Goal: Navigation & Orientation: Find specific page/section

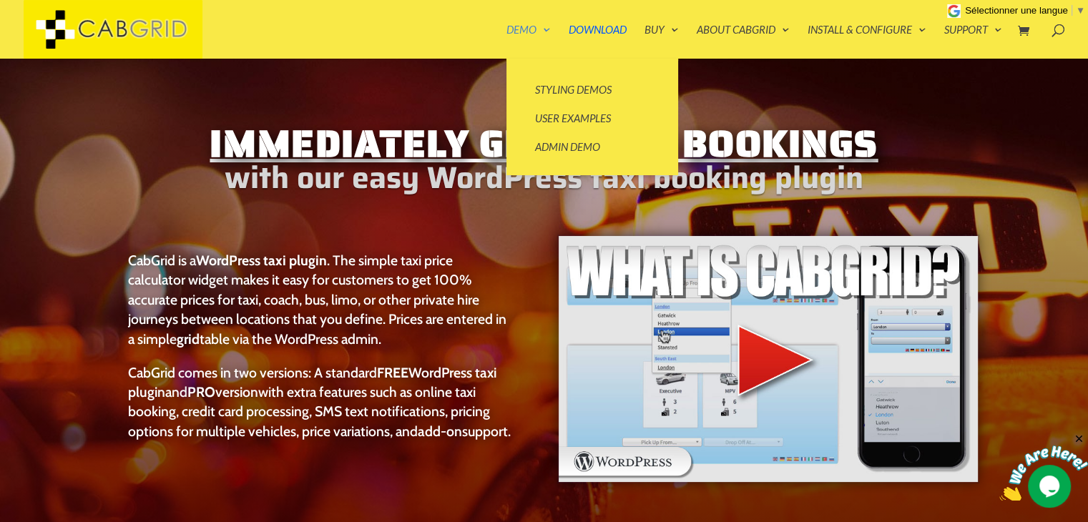
click at [529, 37] on link "Demo" at bounding box center [528, 41] width 44 height 34
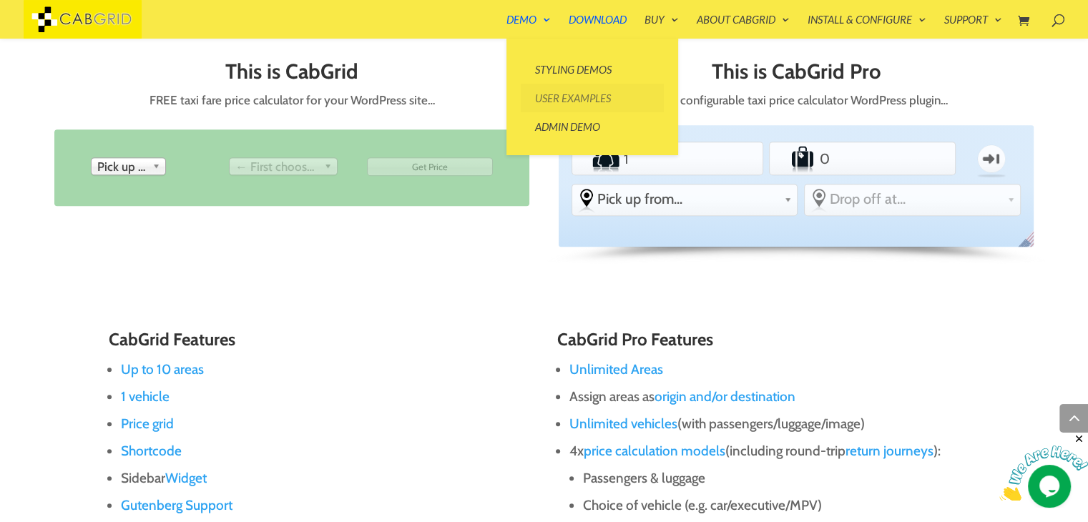
scroll to position [667, 0]
click at [549, 102] on link "User Examples" at bounding box center [592, 98] width 143 height 29
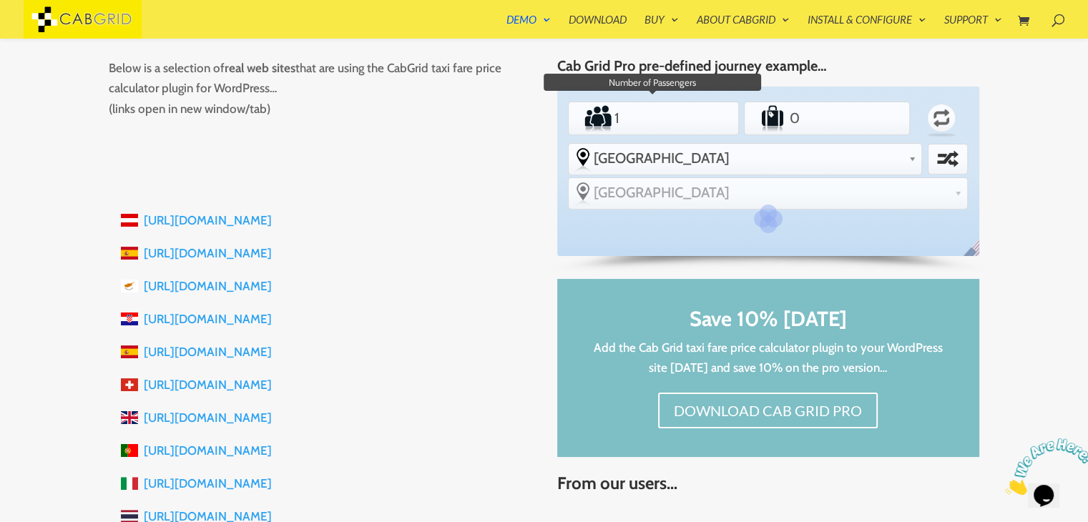
click at [670, 115] on input "1" at bounding box center [653, 118] width 83 height 29
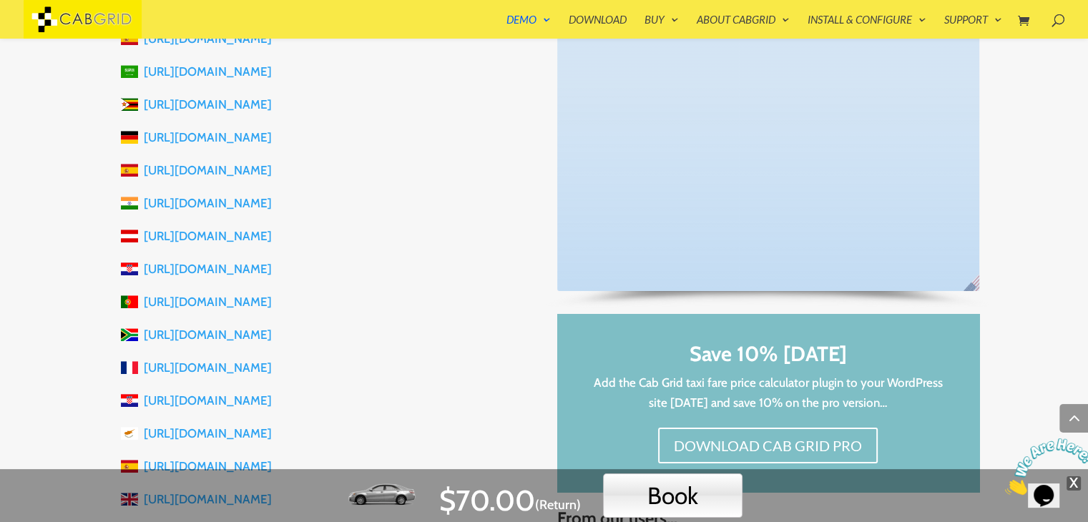
scroll to position [1498, 0]
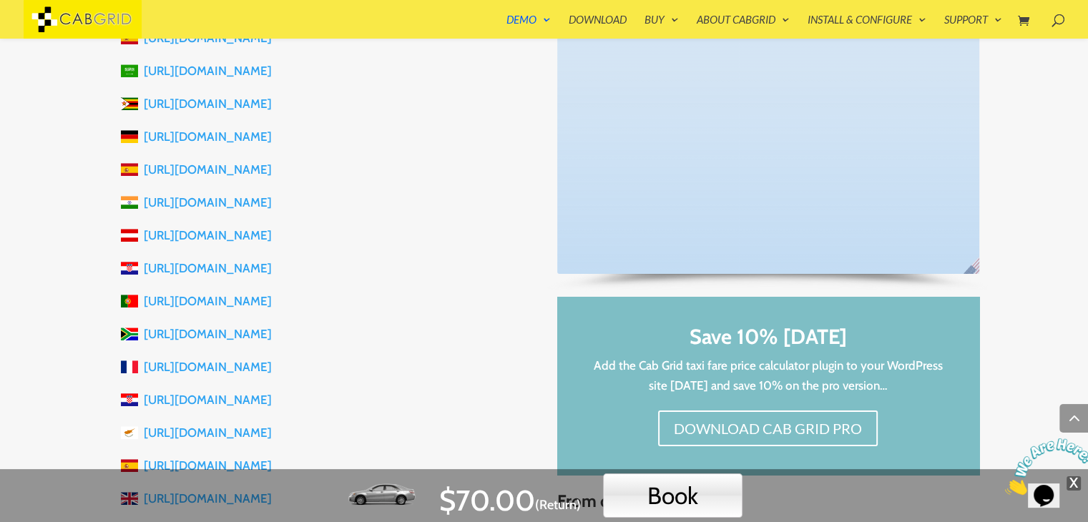
click at [209, 367] on link "https://www.vtcreservation.fr" at bounding box center [208, 367] width 128 height 14
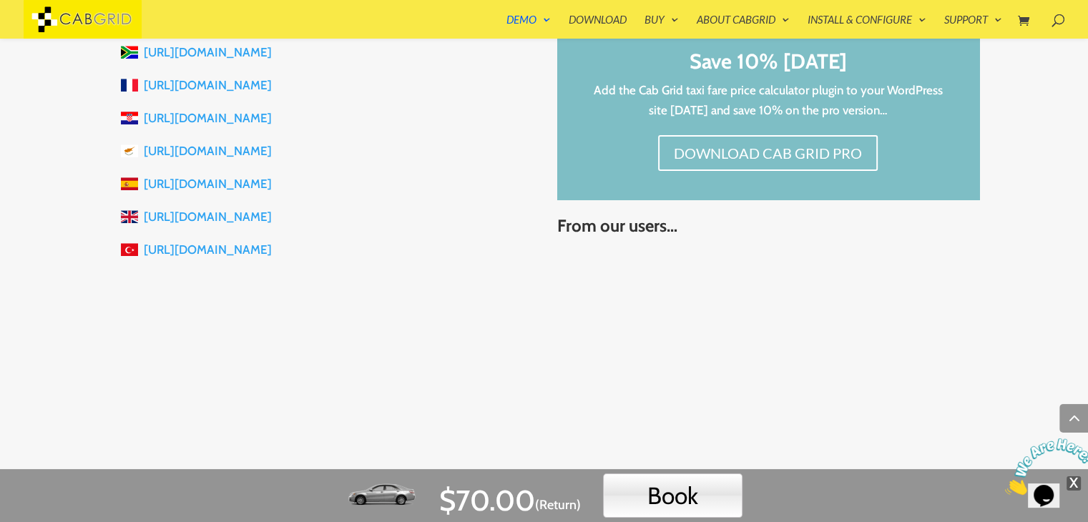
scroll to position [1785, 0]
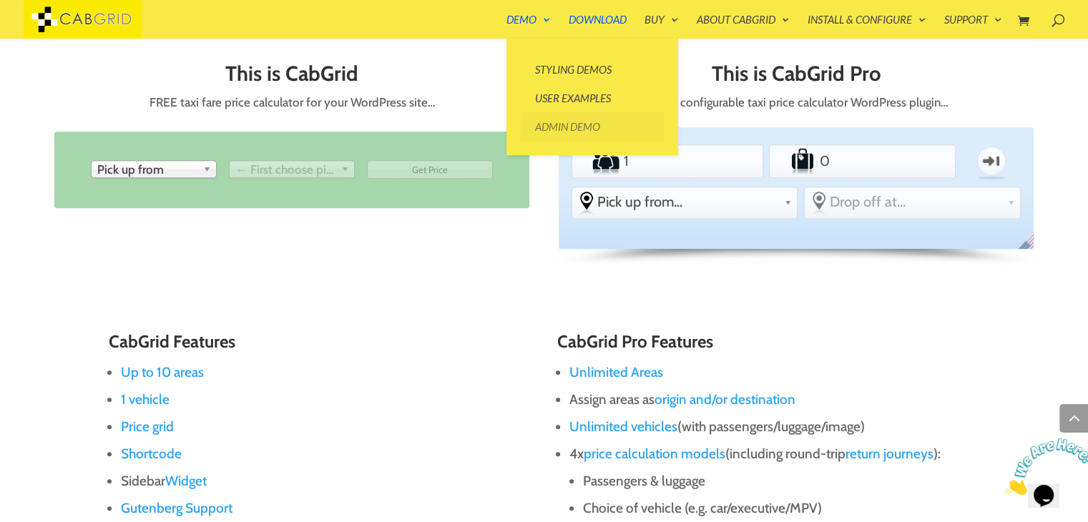
click at [544, 124] on link "Admin Demo" at bounding box center [592, 126] width 143 height 29
